Goal: Task Accomplishment & Management: Manage account settings

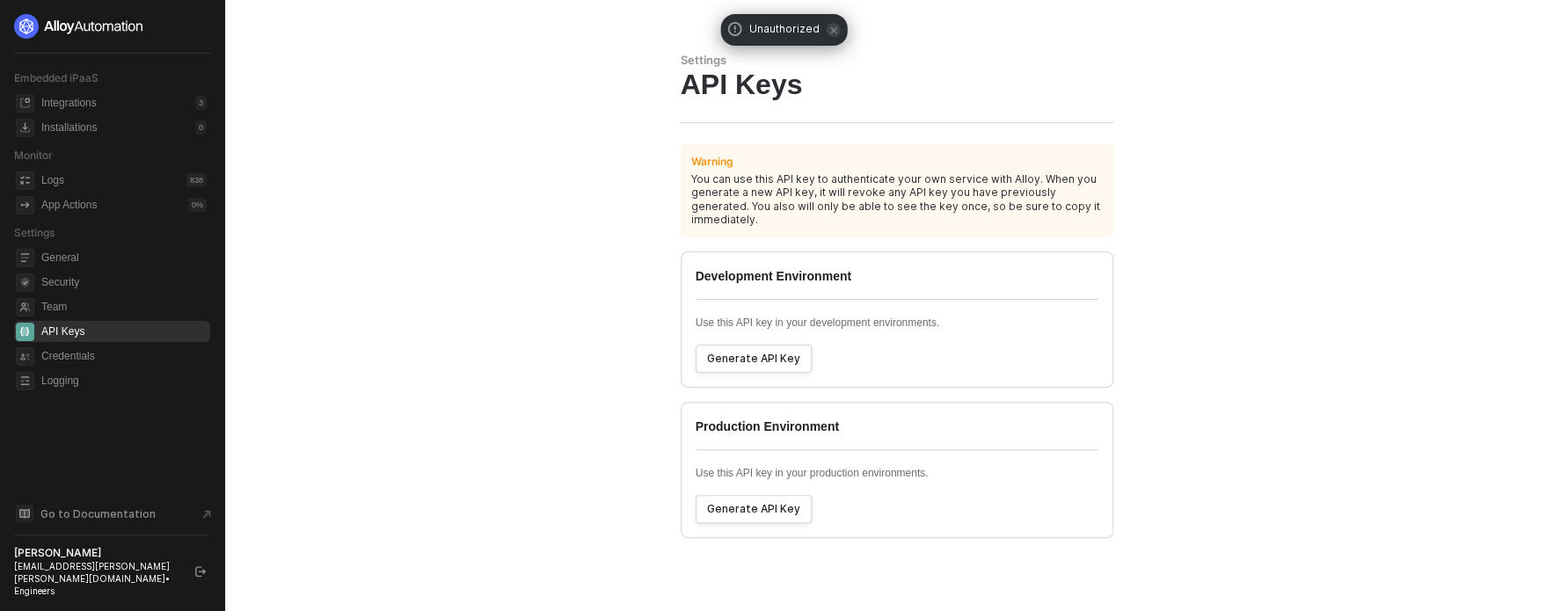
click at [780, 504] on button "Generate API Key" at bounding box center [753, 509] width 116 height 28
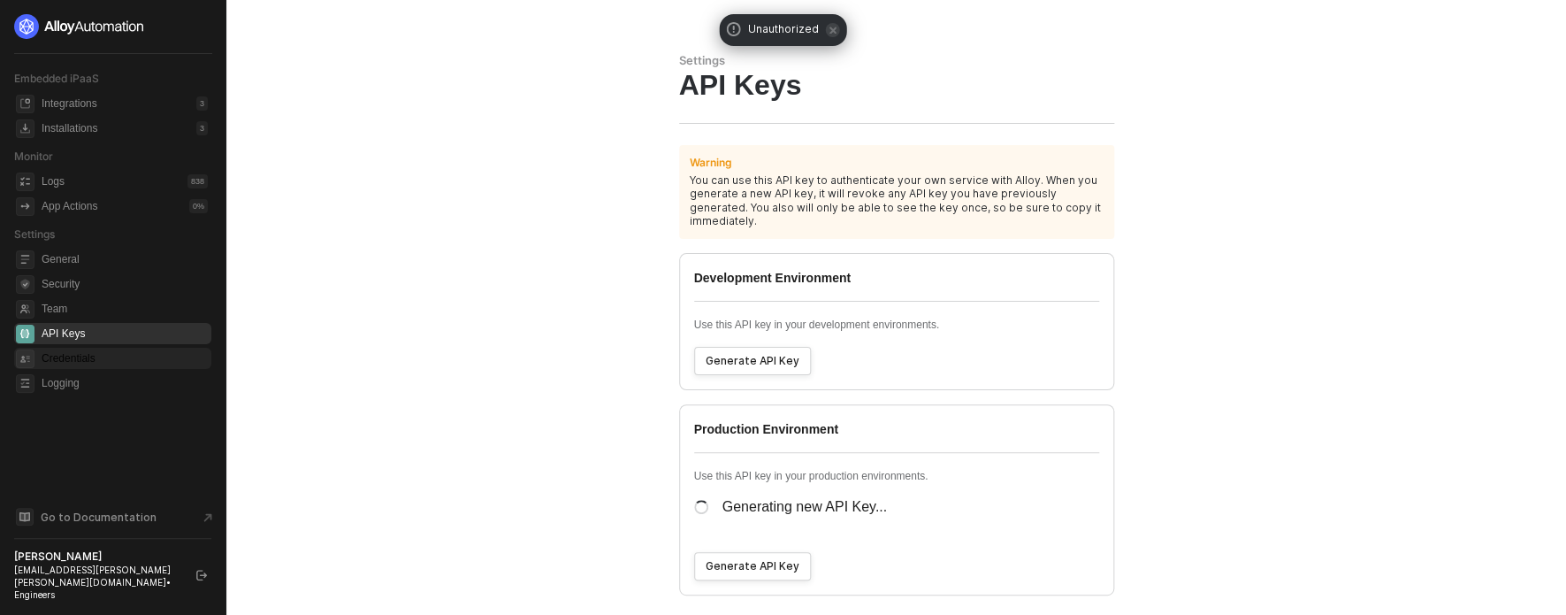
click at [114, 360] on span "Credentials" at bounding box center [125, 358] width 166 height 21
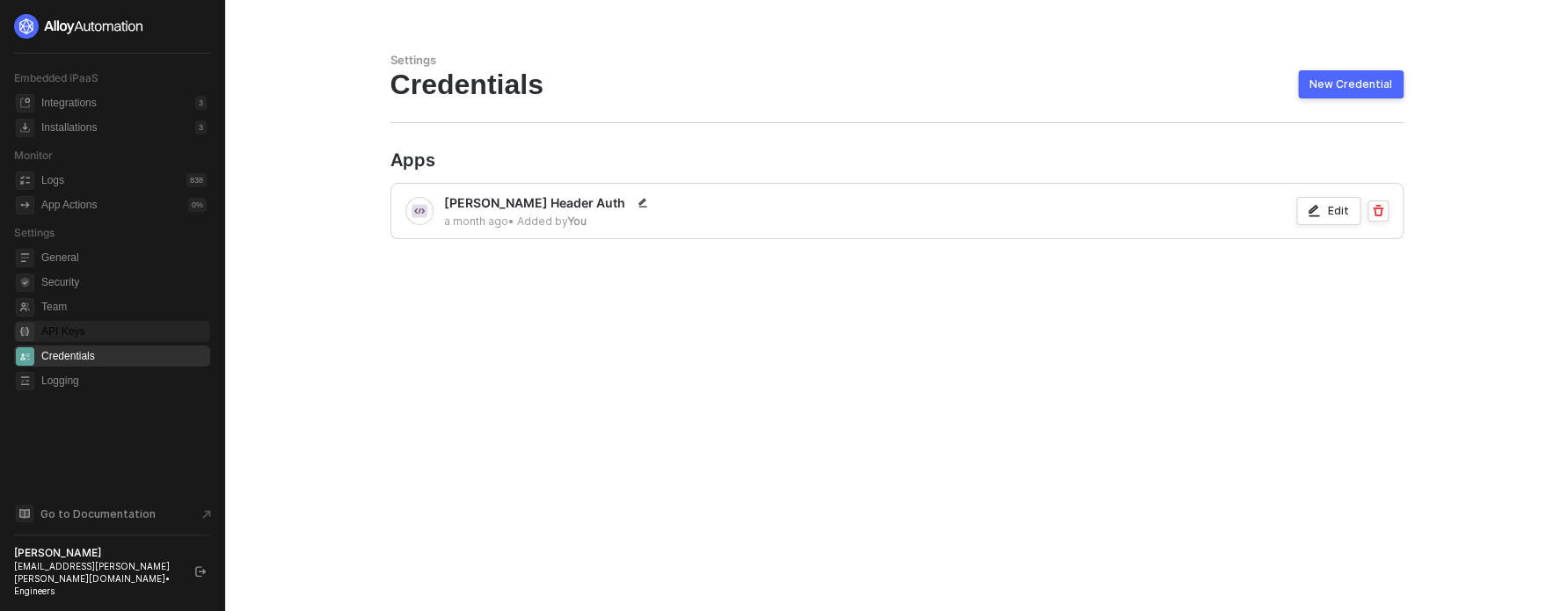
click at [95, 336] on span "API Keys" at bounding box center [124, 331] width 165 height 21
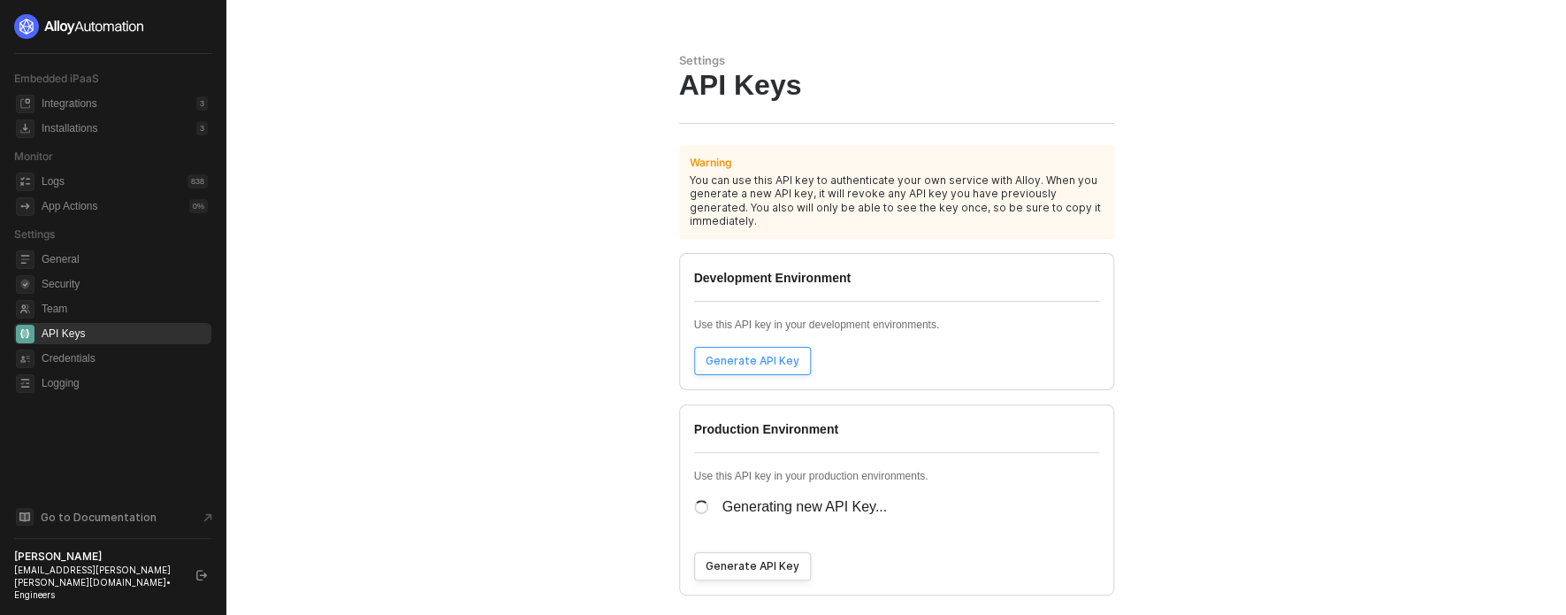
click at [740, 355] on button "Generate API Key" at bounding box center [752, 361] width 117 height 28
click at [212, 585] on aside "Embedded iPaaS Integrations 3 Installations 3 Monitor Logs 838 App Actions 0 % …" at bounding box center [113, 307] width 226 height 615
click at [207, 585] on button "button" at bounding box center [201, 574] width 21 height 21
